Goal: Transaction & Acquisition: Purchase product/service

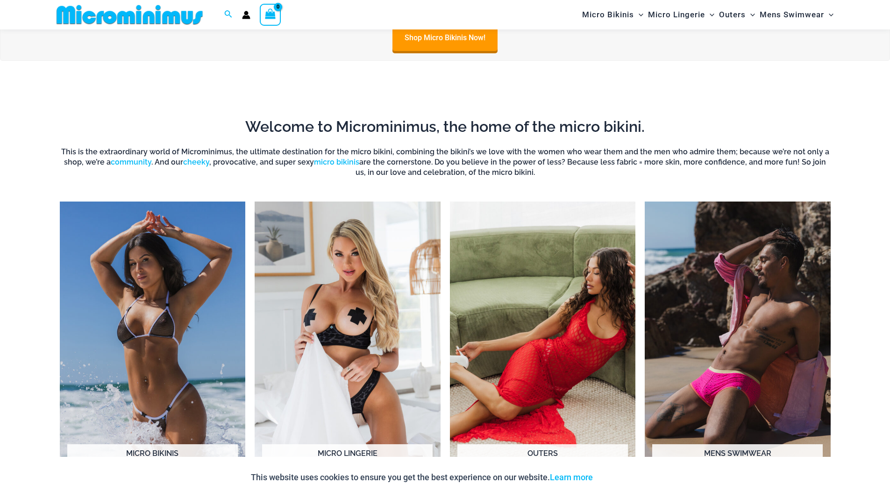
scroll to position [703, 0]
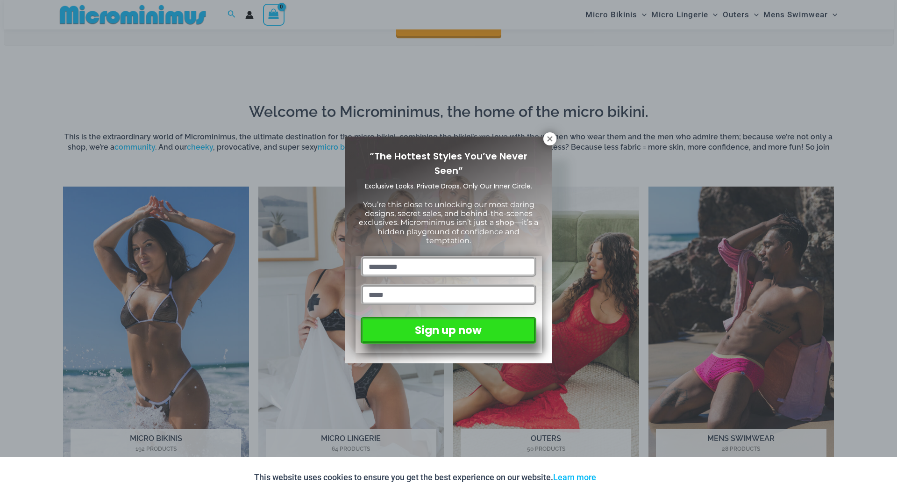
click at [553, 137] on icon at bounding box center [550, 139] width 8 height 8
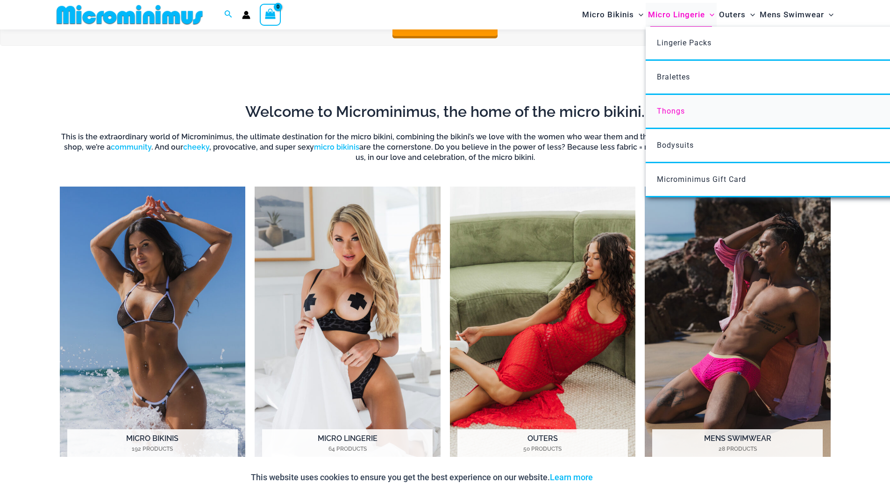
click at [669, 112] on span "Thongs" at bounding box center [671, 111] width 28 height 9
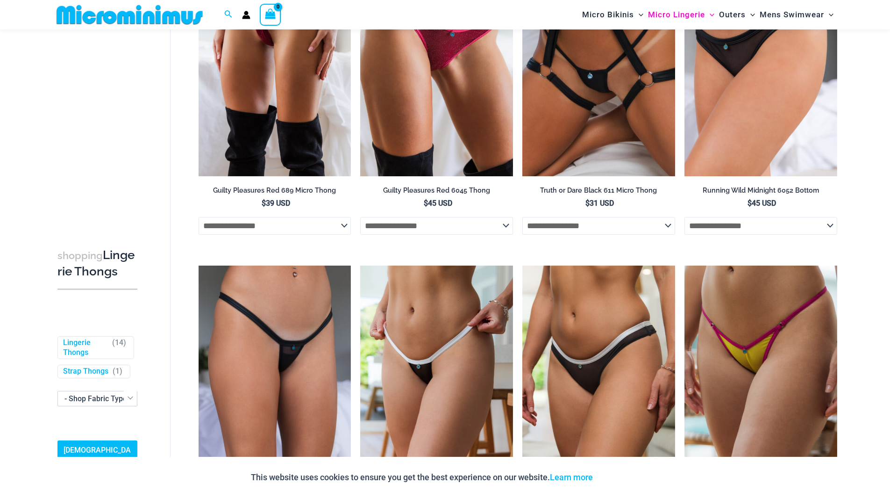
scroll to position [142, 0]
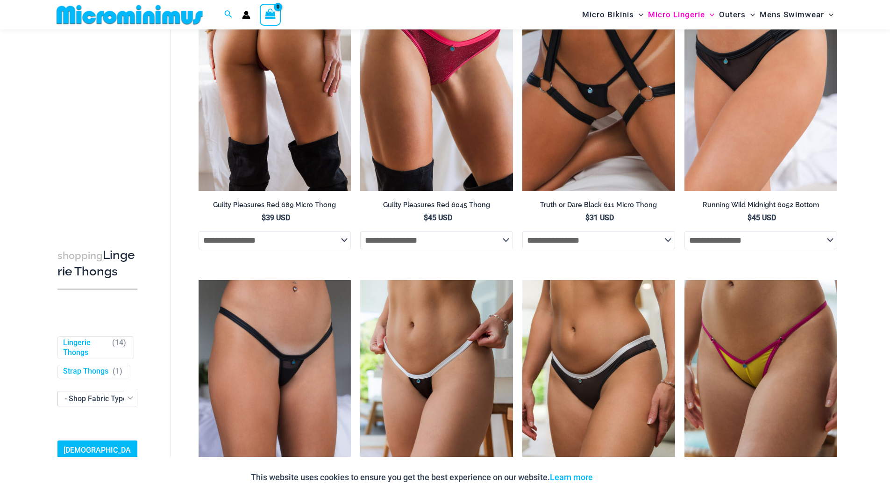
click at [268, 104] on img at bounding box center [275, 75] width 153 height 229
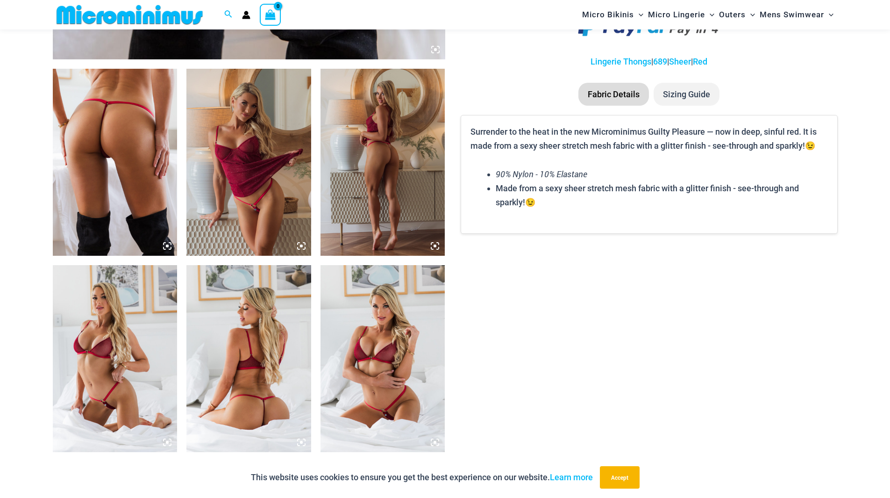
scroll to position [507, 0]
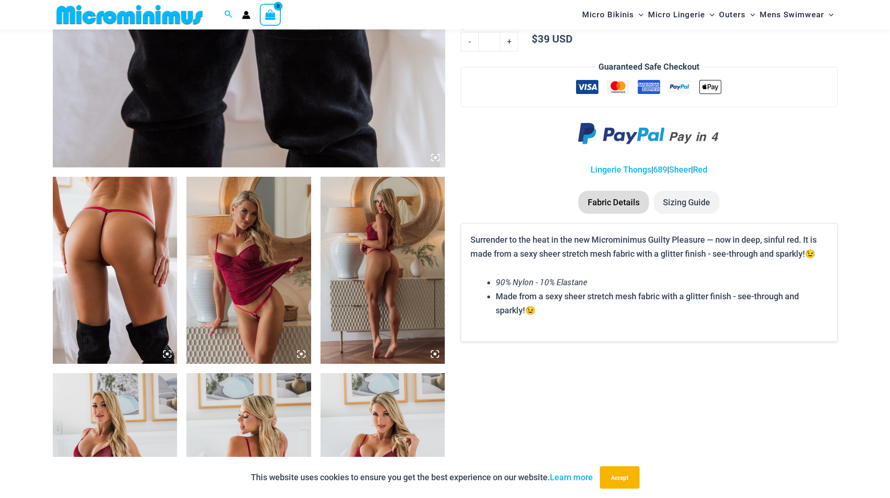
click at [167, 351] on icon at bounding box center [167, 354] width 8 height 8
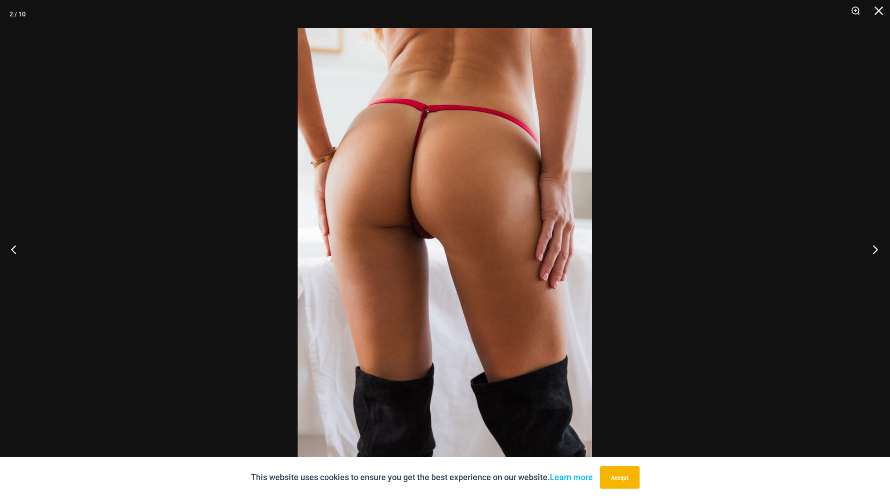
click at [874, 246] on button "Next" at bounding box center [872, 249] width 35 height 47
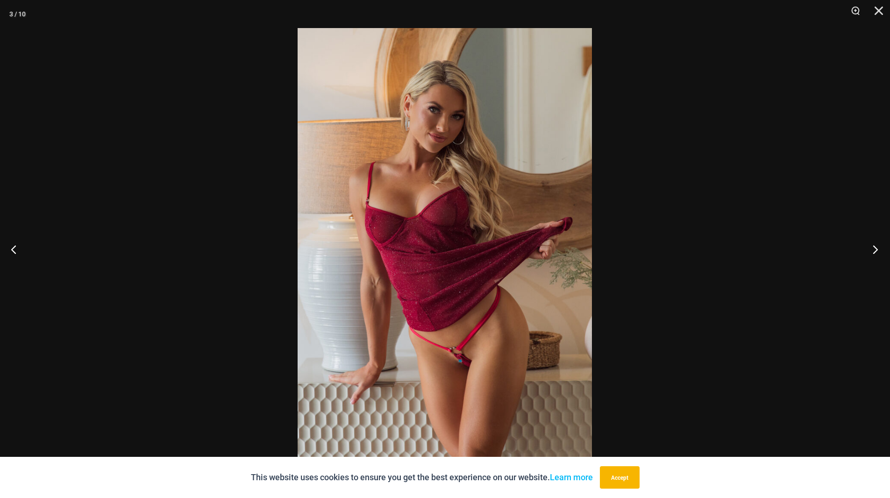
click at [874, 246] on button "Next" at bounding box center [872, 249] width 35 height 47
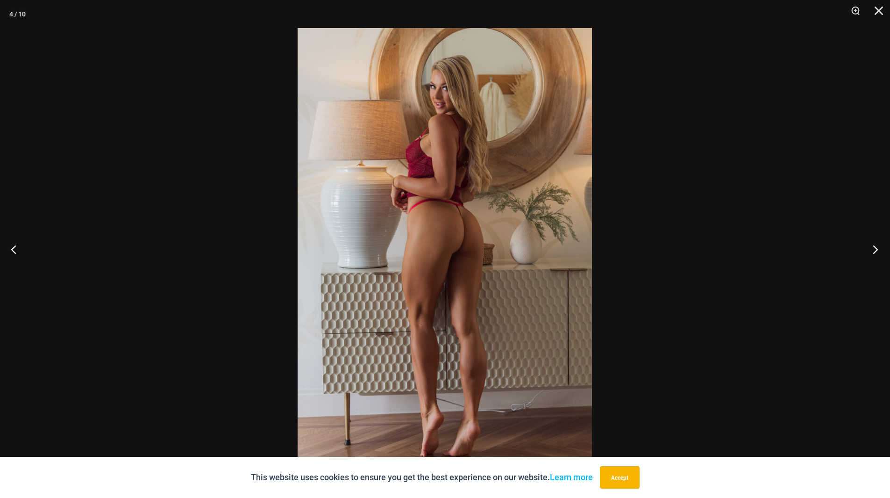
click at [874, 246] on button "Next" at bounding box center [872, 249] width 35 height 47
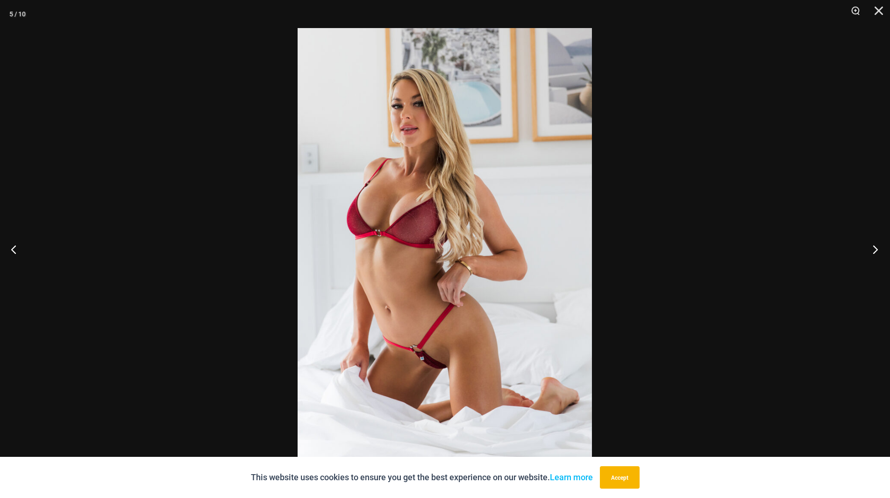
click at [874, 246] on button "Next" at bounding box center [872, 249] width 35 height 47
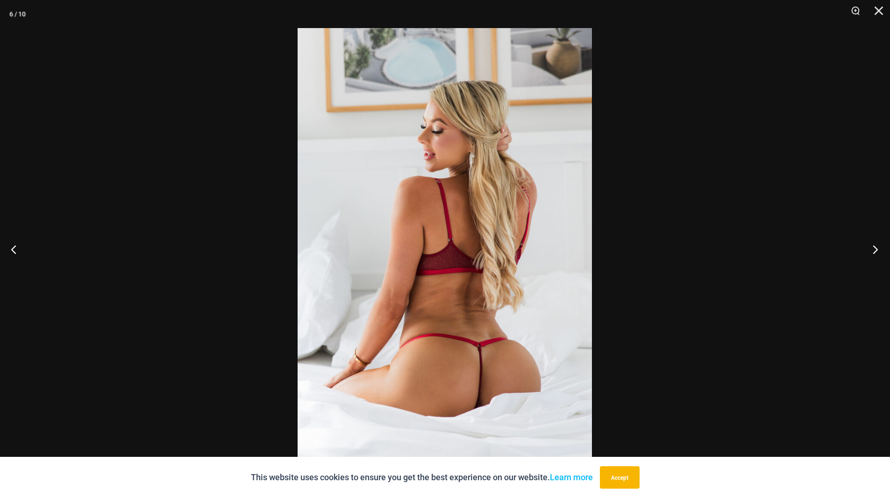
click at [874, 246] on button "Next" at bounding box center [872, 249] width 35 height 47
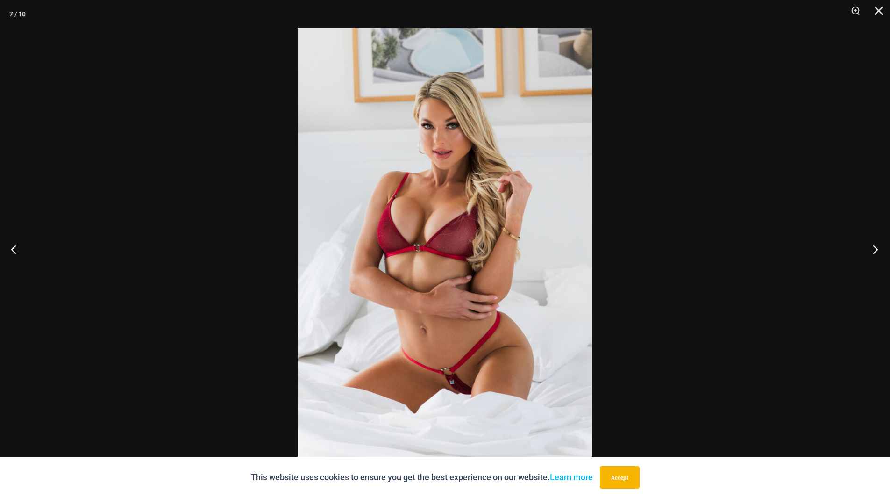
click at [874, 246] on button "Next" at bounding box center [872, 249] width 35 height 47
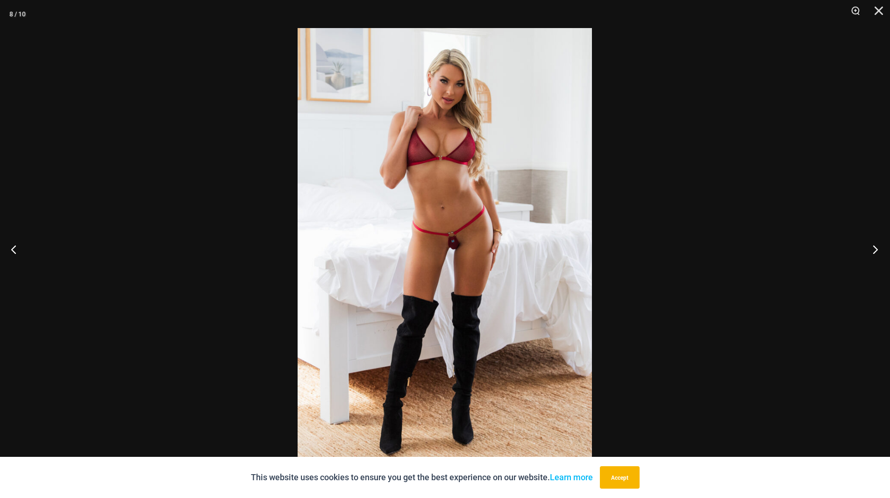
click at [874, 246] on button "Next" at bounding box center [872, 249] width 35 height 47
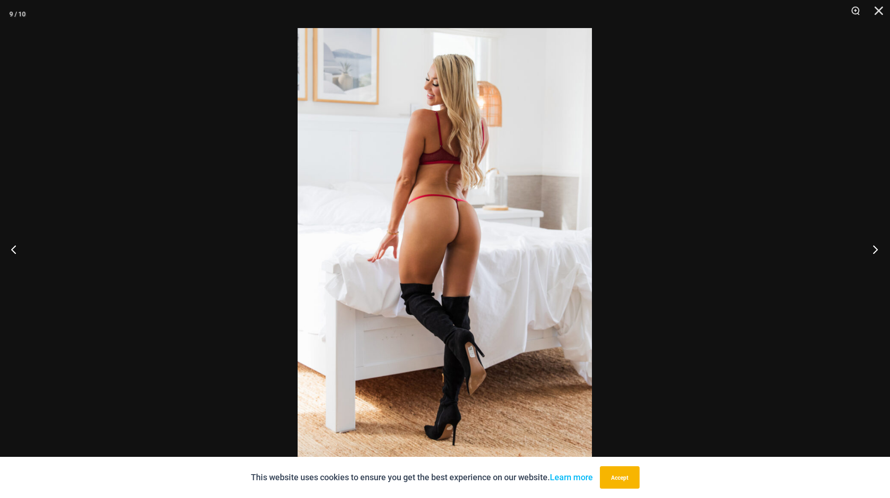
click at [874, 246] on button "Next" at bounding box center [872, 249] width 35 height 47
